Goal: Task Accomplishment & Management: Complete application form

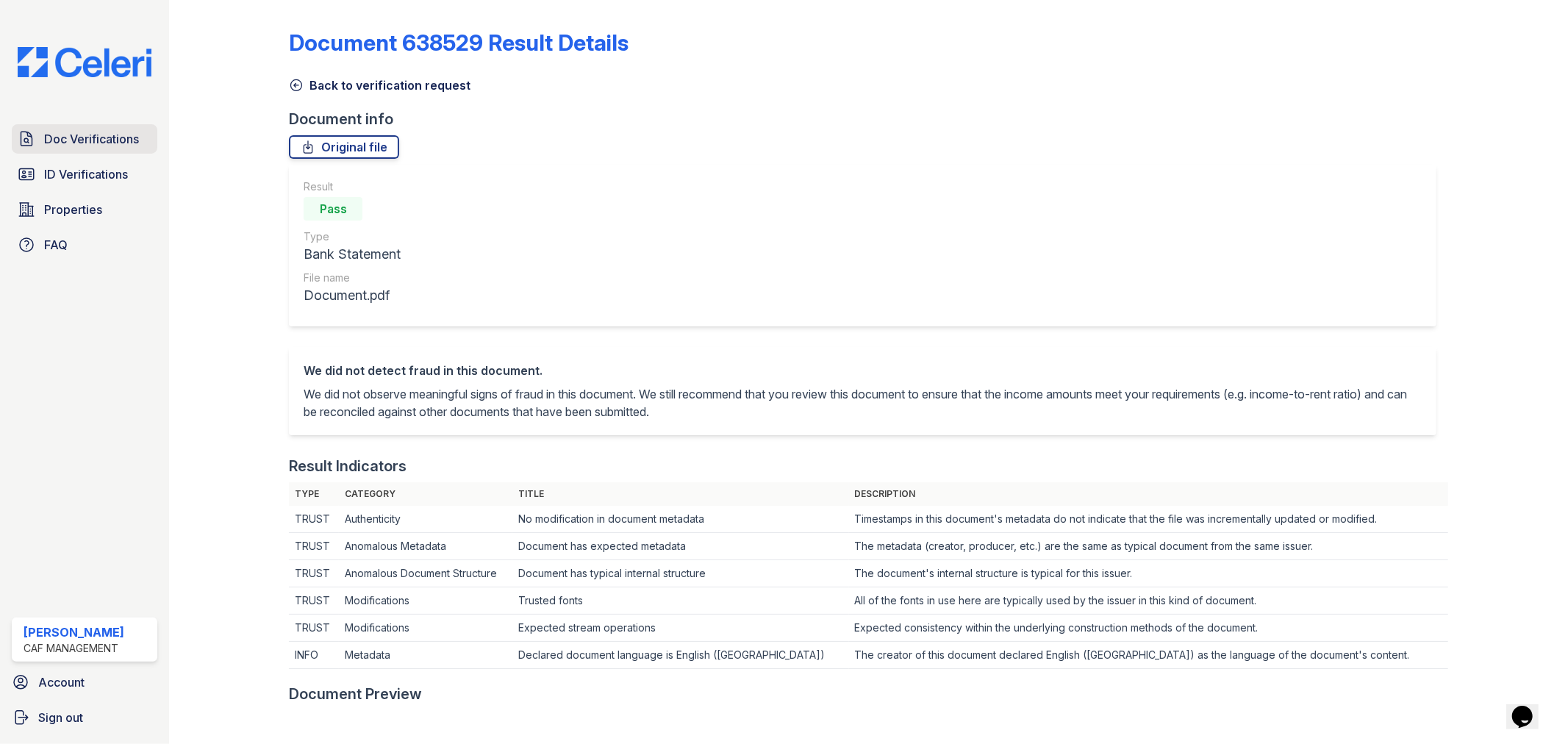
click at [49, 142] on span "Doc Verifications" at bounding box center [92, 139] width 95 height 18
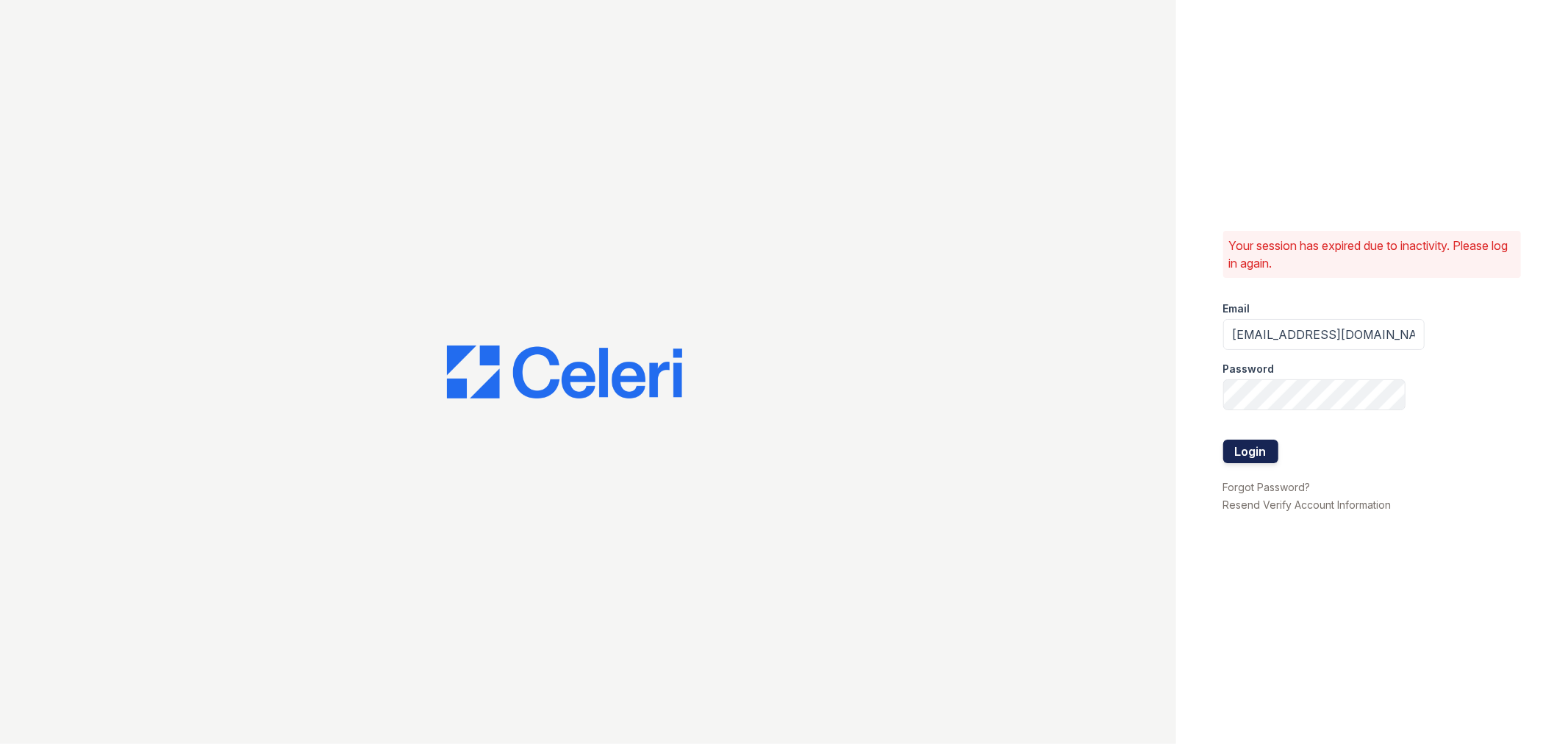
click at [1245, 441] on button "Login" at bounding box center [1250, 452] width 55 height 24
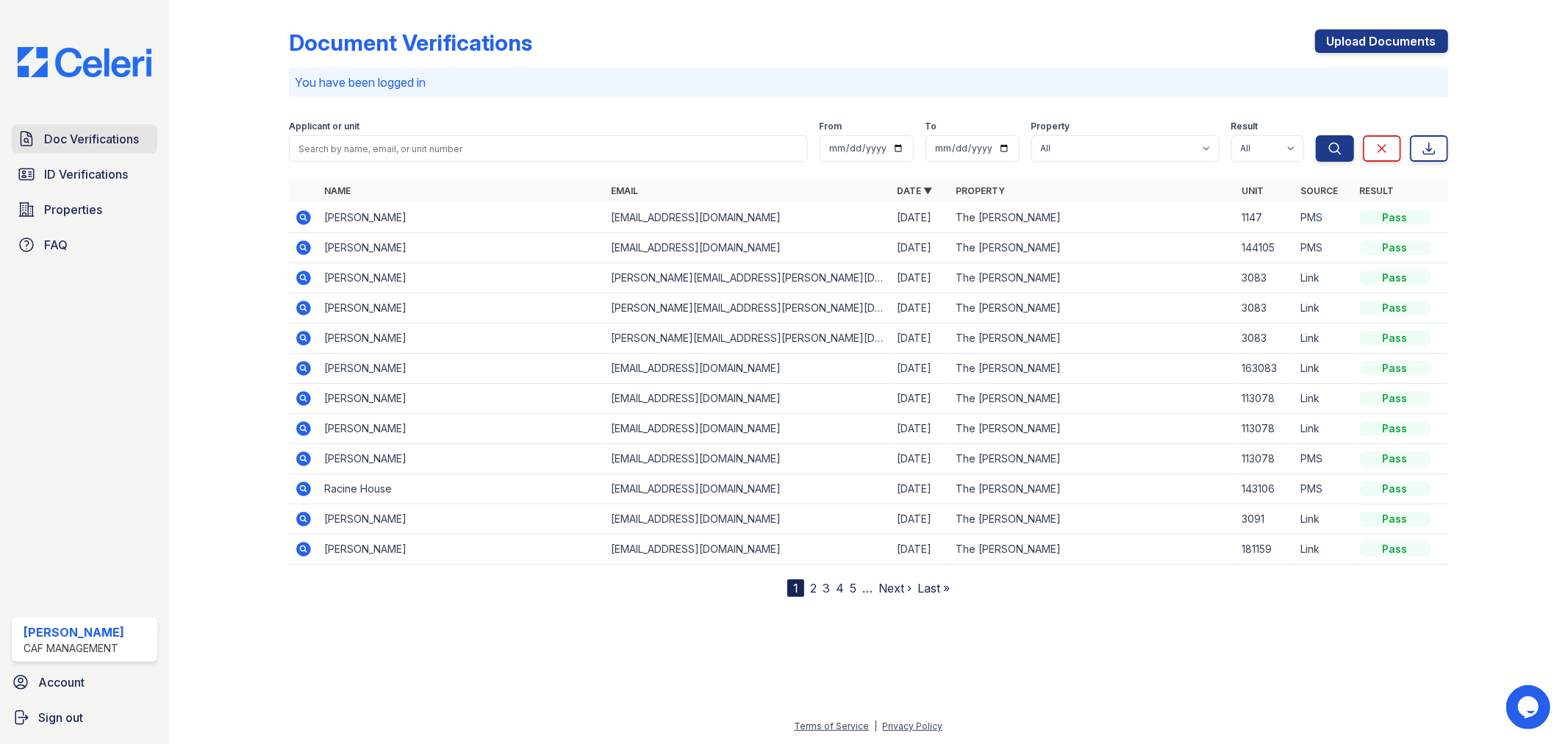
click at [94, 136] on span "Doc Verifications" at bounding box center [92, 139] width 95 height 18
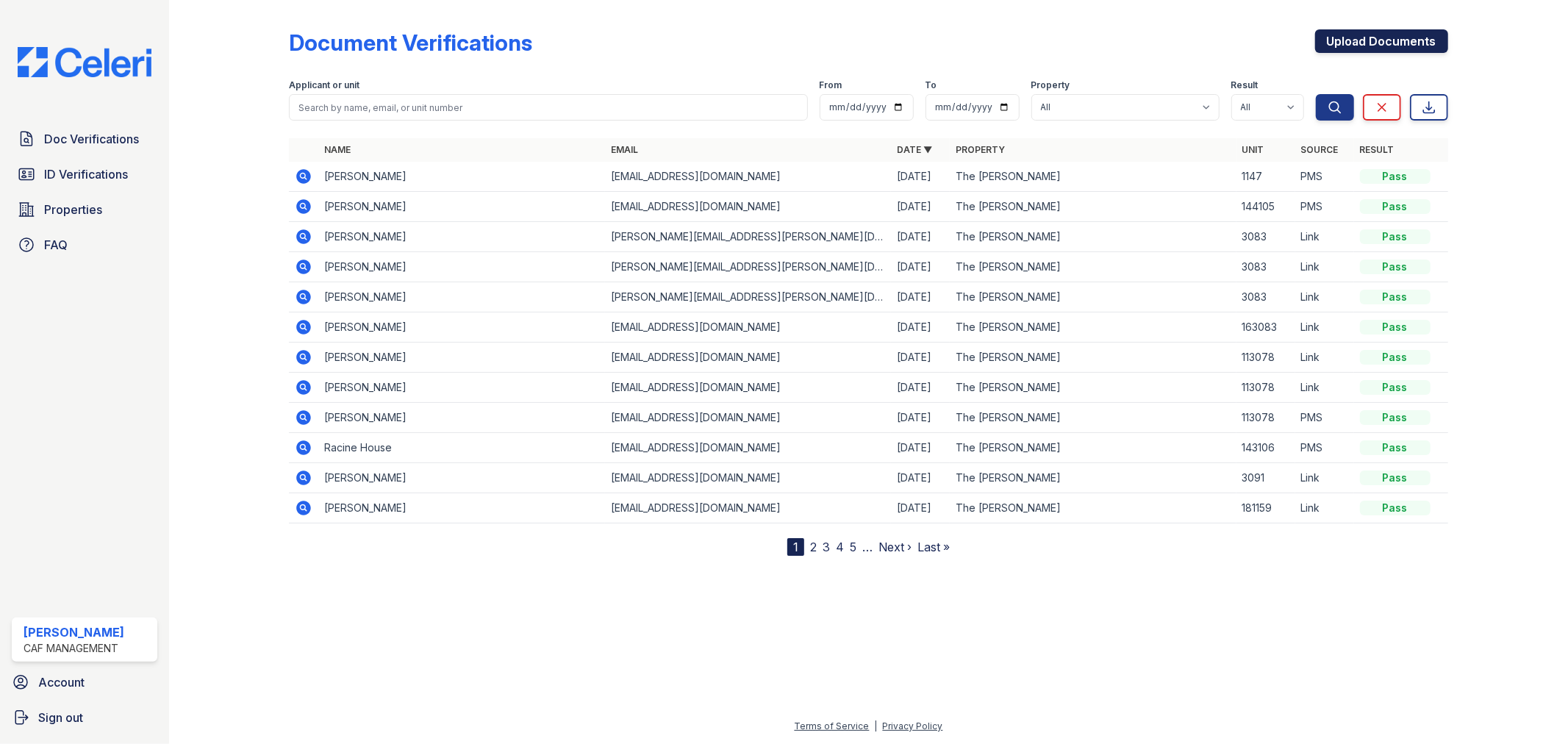
click at [1401, 42] on link "Upload Documents" at bounding box center [1381, 41] width 133 height 24
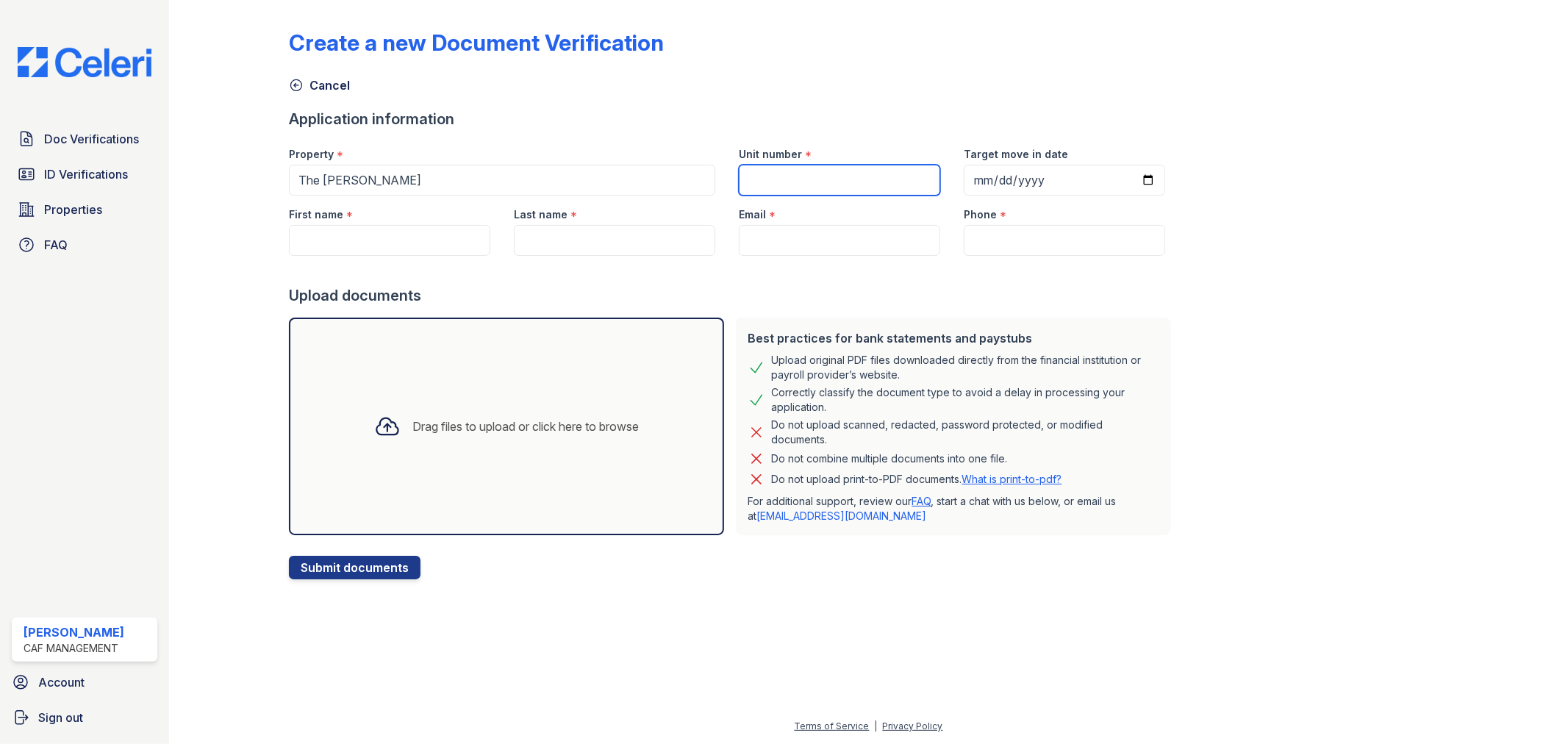
click at [850, 187] on input "Unit number" at bounding box center [839, 180] width 201 height 31
type input "3109"
click at [964, 180] on input "Target move in date" at bounding box center [1064, 180] width 201 height 31
type input "[DATE]"
click at [316, 232] on input "First name" at bounding box center [389, 240] width 201 height 31
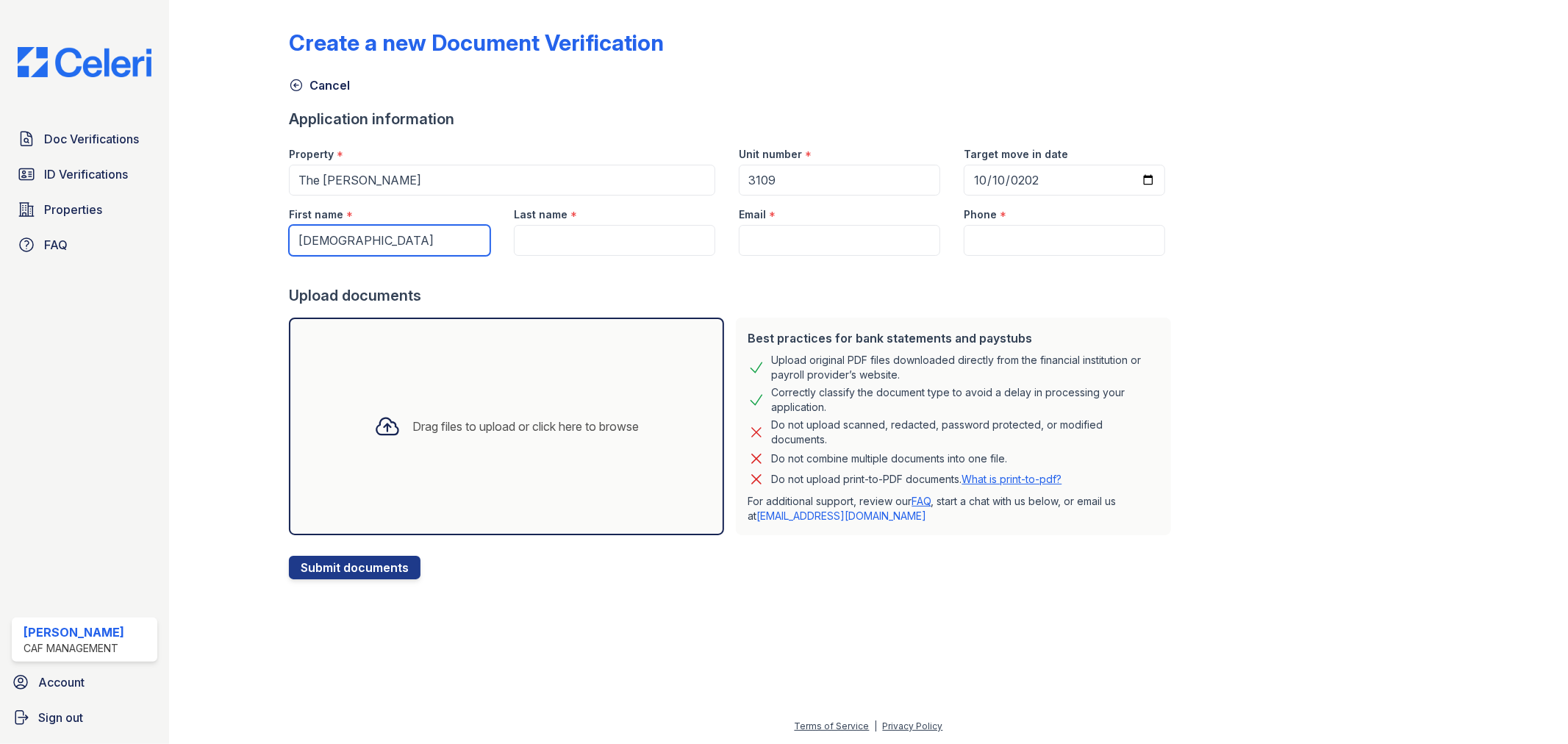
type input "[DEMOGRAPHIC_DATA]"
drag, startPoint x: 530, startPoint y: 238, endPoint x: 387, endPoint y: 76, distance: 216.1
click at [530, 238] on input "Last name" at bounding box center [614, 240] width 201 height 31
type input "Khaksar"
drag, startPoint x: 817, startPoint y: 248, endPoint x: 770, endPoint y: 214, distance: 58.0
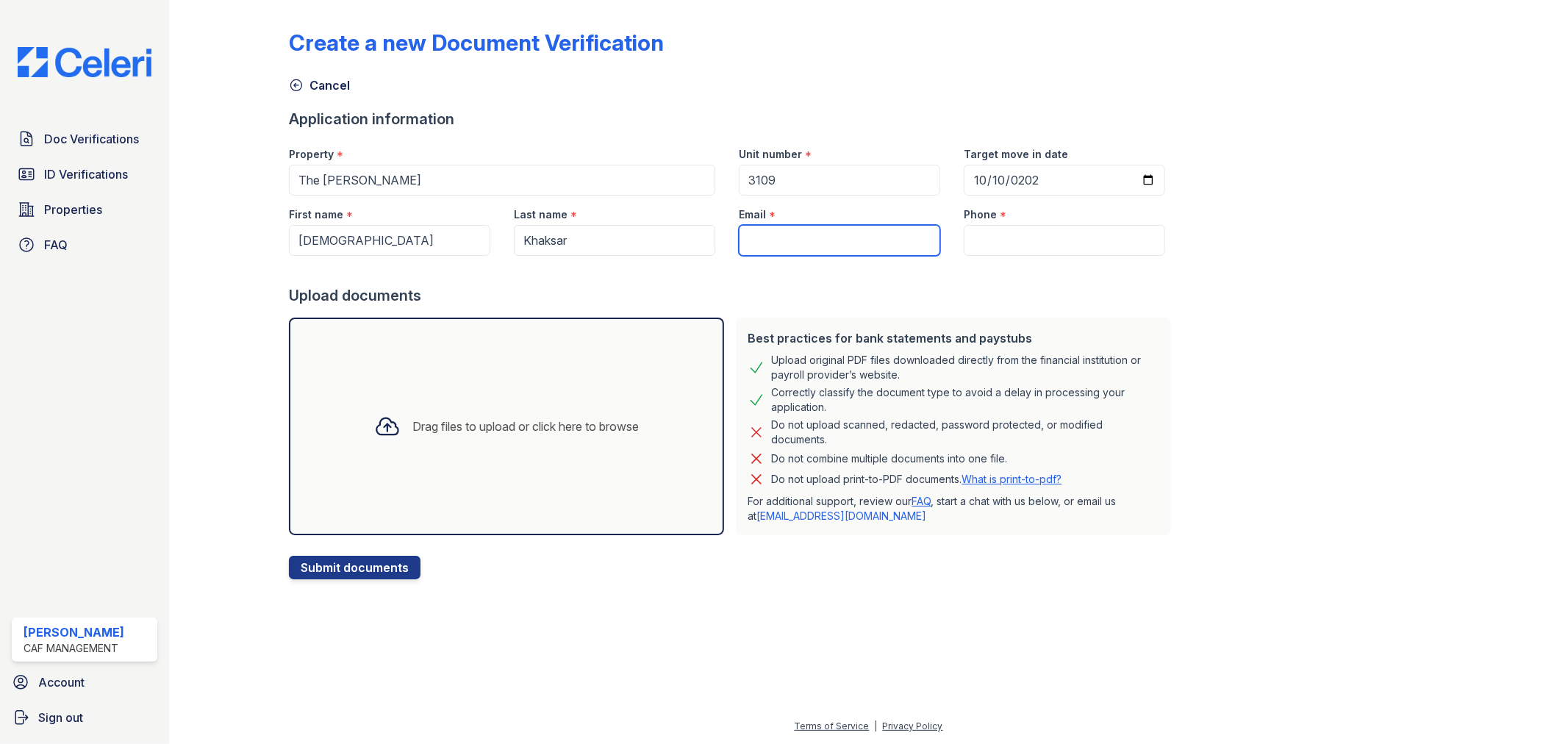
click at [817, 248] on input "Email" at bounding box center [839, 240] width 201 height 31
paste input "[EMAIL_ADDRESS][DOMAIN_NAME]"
type input "[EMAIL_ADDRESS][DOMAIN_NAME]"
paste input "469) 268-1817"
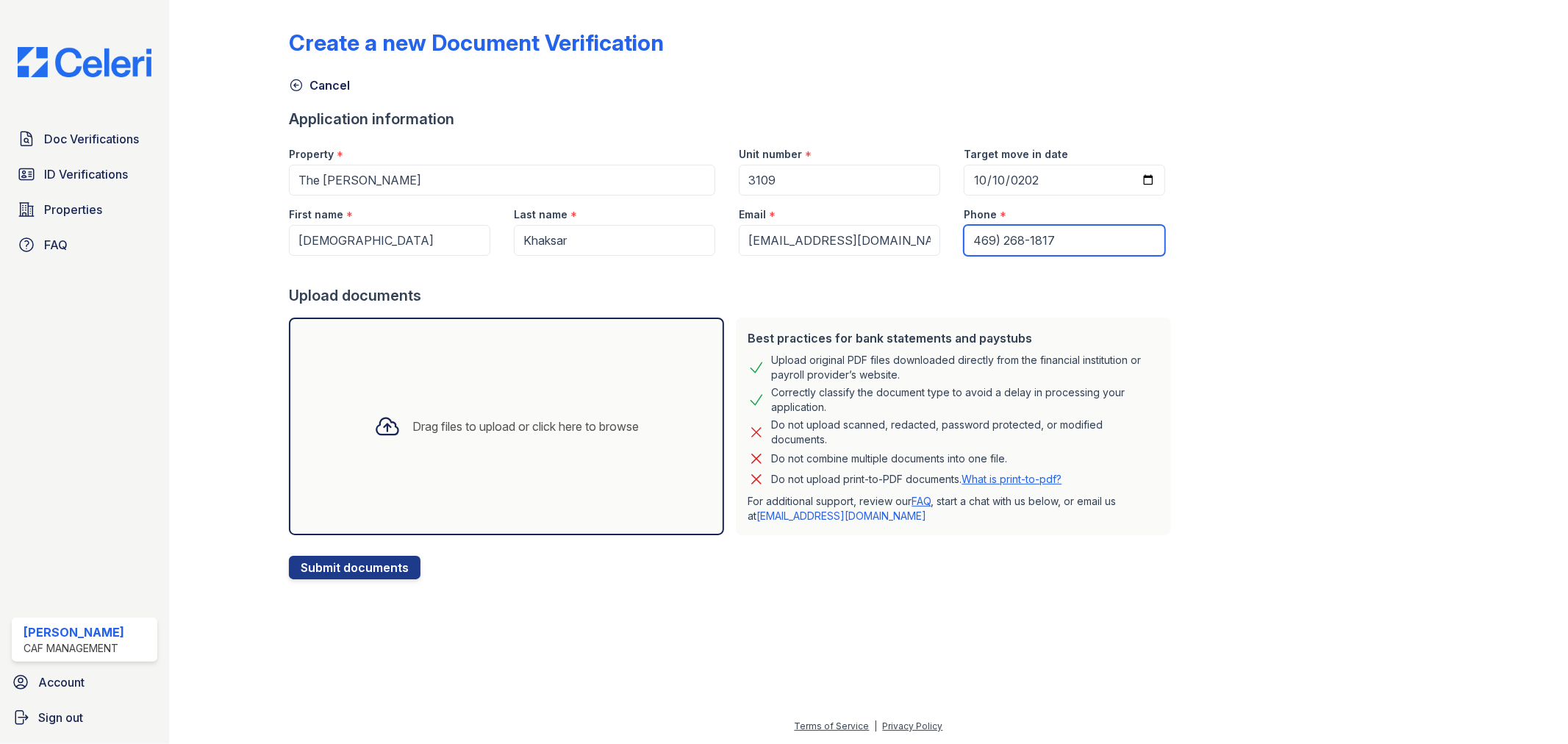
click at [988, 243] on input "469) 268-1817" at bounding box center [1064, 240] width 201 height 31
click at [1007, 240] on input "469268-1817" at bounding box center [1064, 240] width 201 height 31
click at [1037, 251] on input "4692681817" at bounding box center [1064, 240] width 201 height 31
type input "4692681817"
click at [397, 562] on button "Submit documents" at bounding box center [355, 567] width 132 height 24
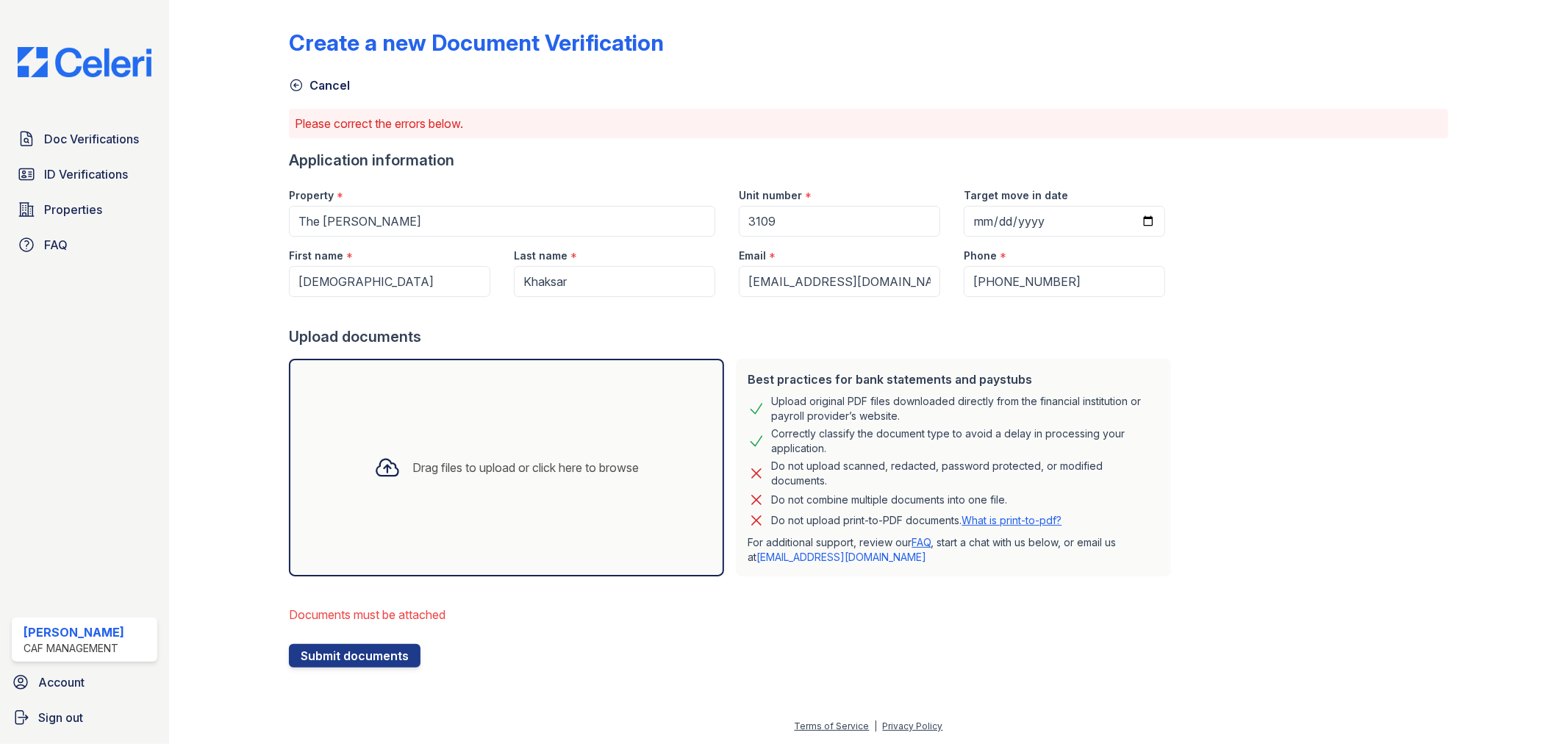
click at [512, 464] on div "Drag files to upload or click here to browse" at bounding box center [525, 468] width 226 height 18
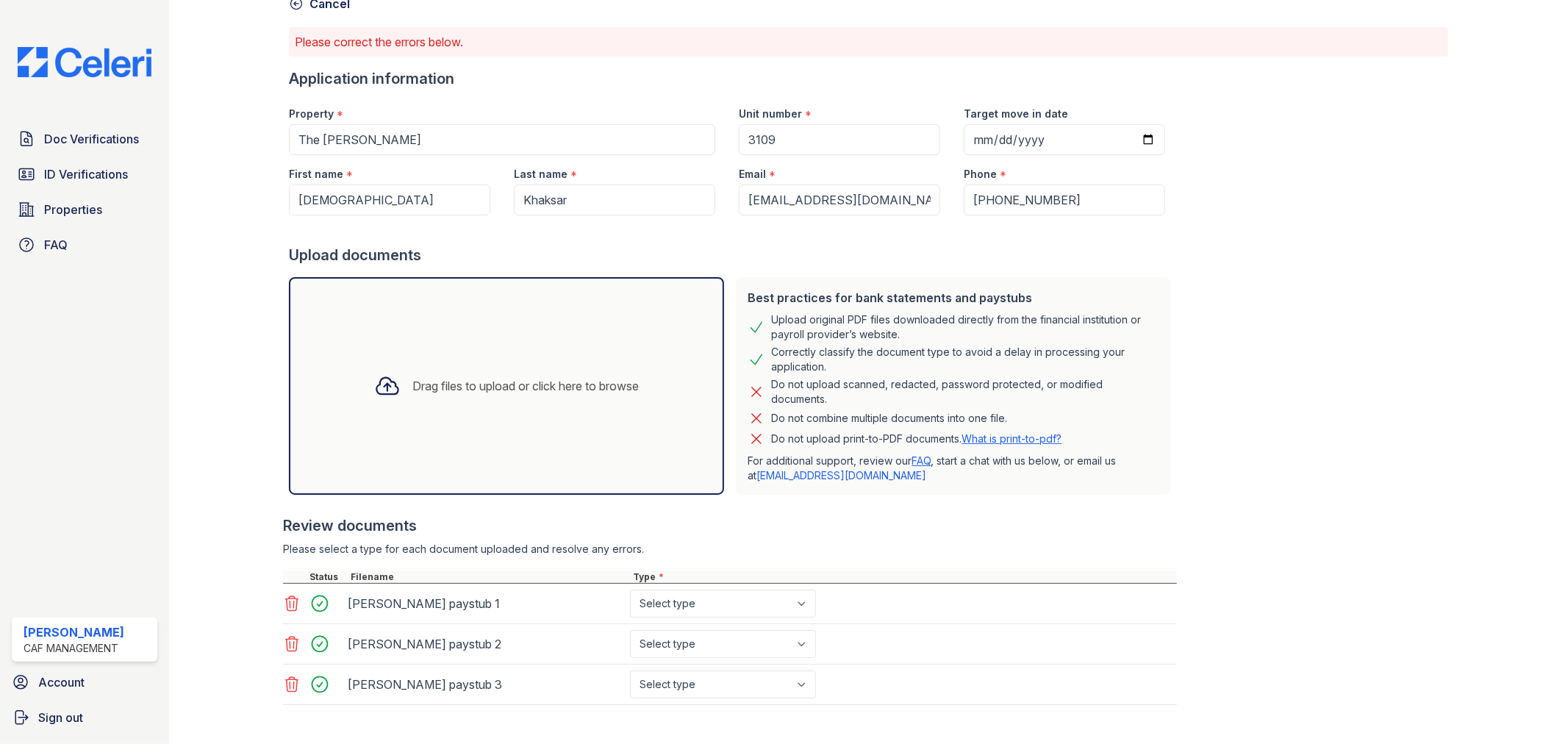
scroll to position [194, 0]
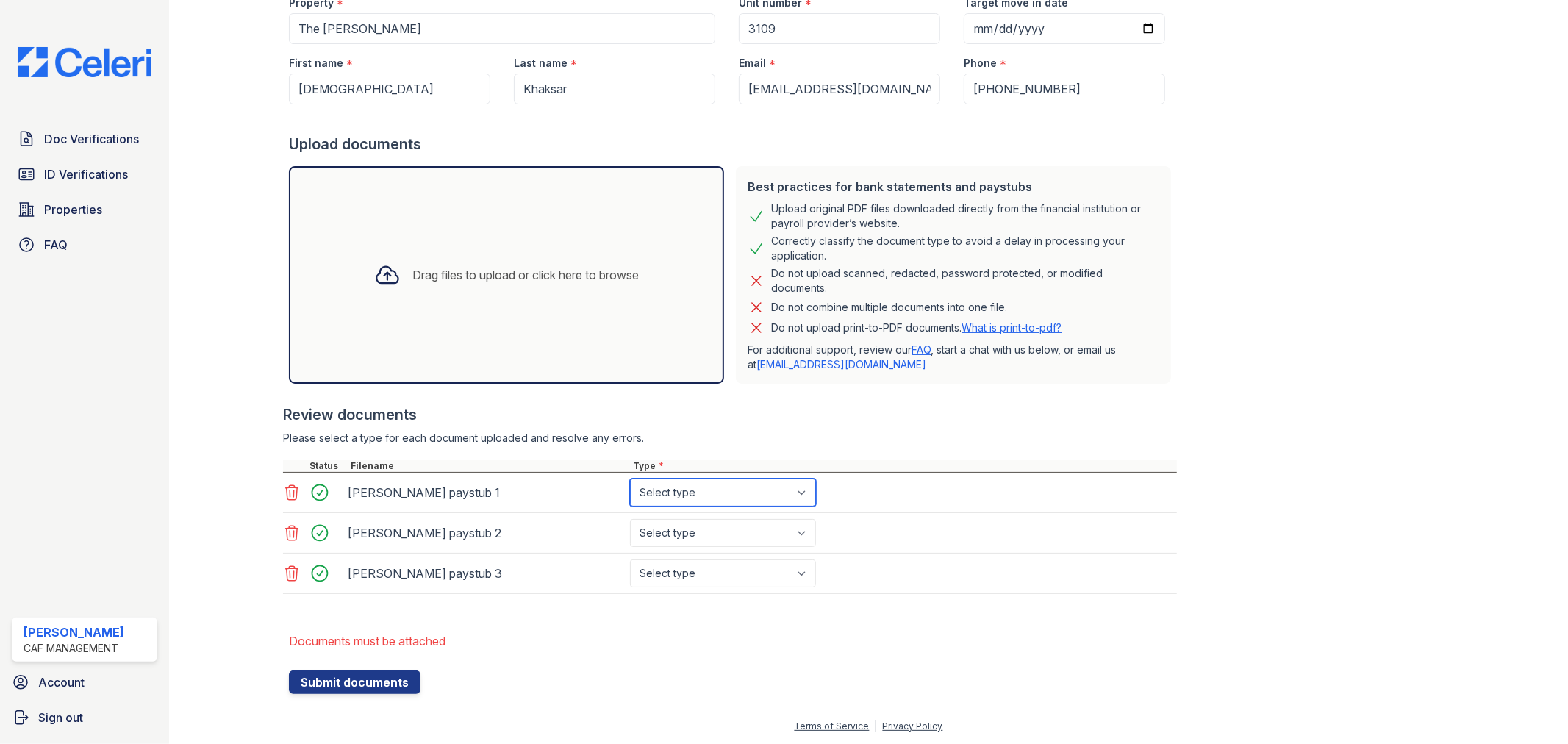
click at [722, 483] on select "Select type Paystub Bank Statement Offer Letter Tax Documents Benefit Award Let…" at bounding box center [722, 493] width 186 height 28
select select "paystub"
click at [630, 479] on select "Select type Paystub Bank Statement Offer Letter Tax Documents Benefit Award Let…" at bounding box center [722, 493] width 186 height 28
click at [703, 534] on select "Select type Paystub Bank Statement Offer Letter Tax Documents Benefit Award Let…" at bounding box center [722, 534] width 186 height 28
select select "paystub"
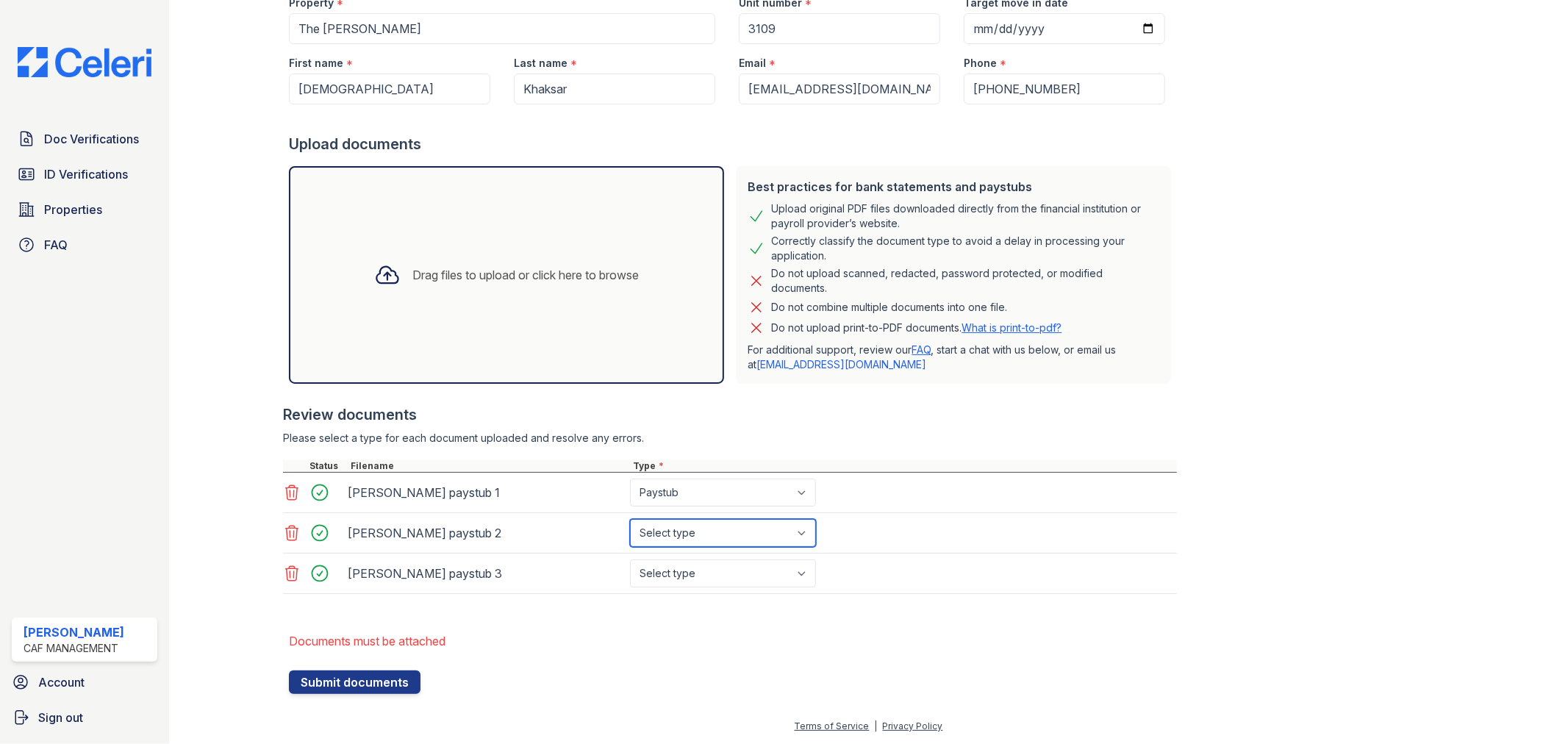
click at [630, 519] on select "Select type Paystub Bank Statement Offer Letter Tax Documents Benefit Award Let…" at bounding box center [722, 534] width 186 height 28
click at [702, 561] on select "Select type Paystub Bank Statement Offer Letter Tax Documents Benefit Award Let…" at bounding box center [722, 574] width 186 height 28
select select "paystub"
click at [630, 560] on select "Select type Paystub Bank Statement Offer Letter Tax Documents Benefit Award Let…" at bounding box center [722, 574] width 186 height 28
click at [385, 688] on button "Submit documents" at bounding box center [355, 682] width 132 height 24
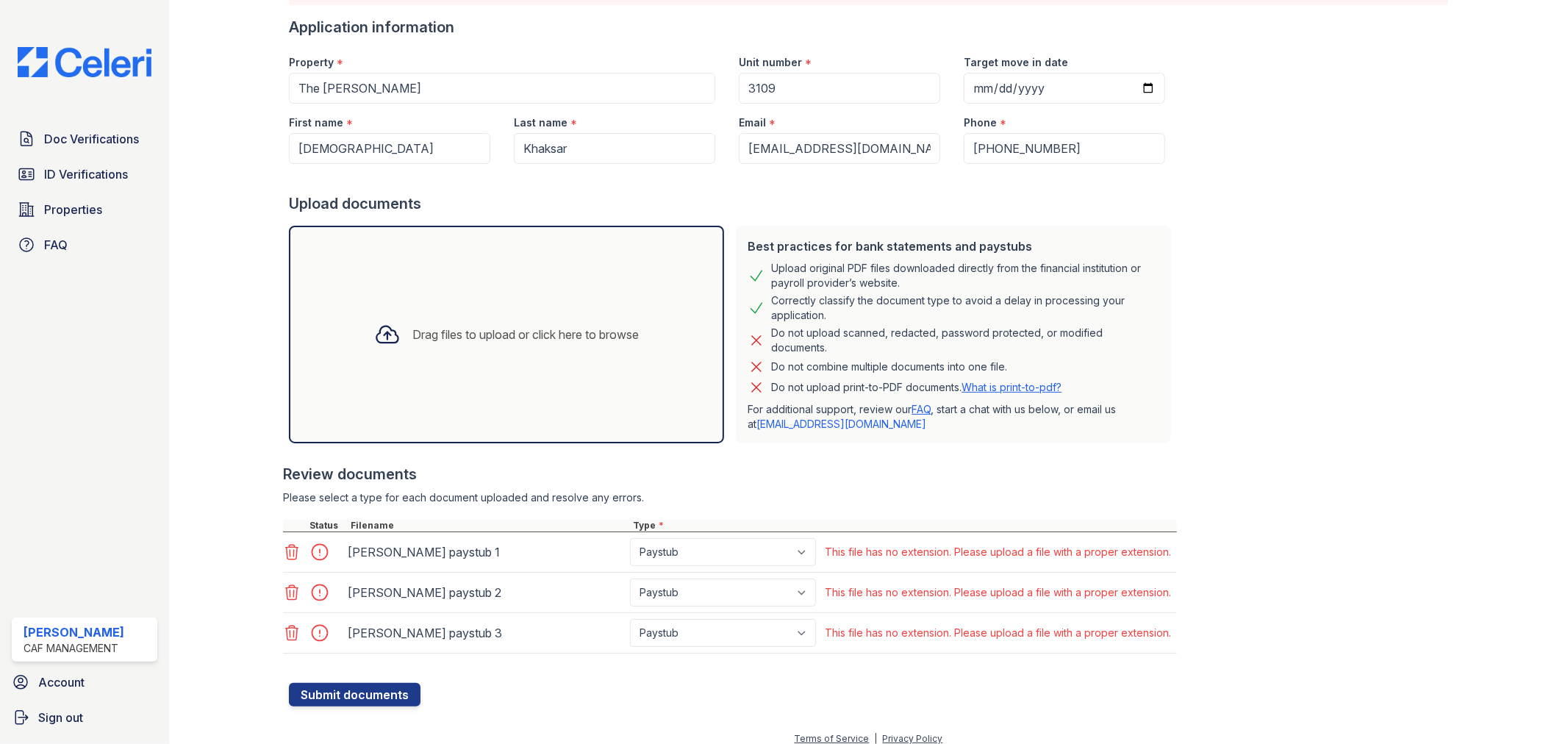
scroll to position [135, 0]
